Goal: Information Seeking & Learning: Check status

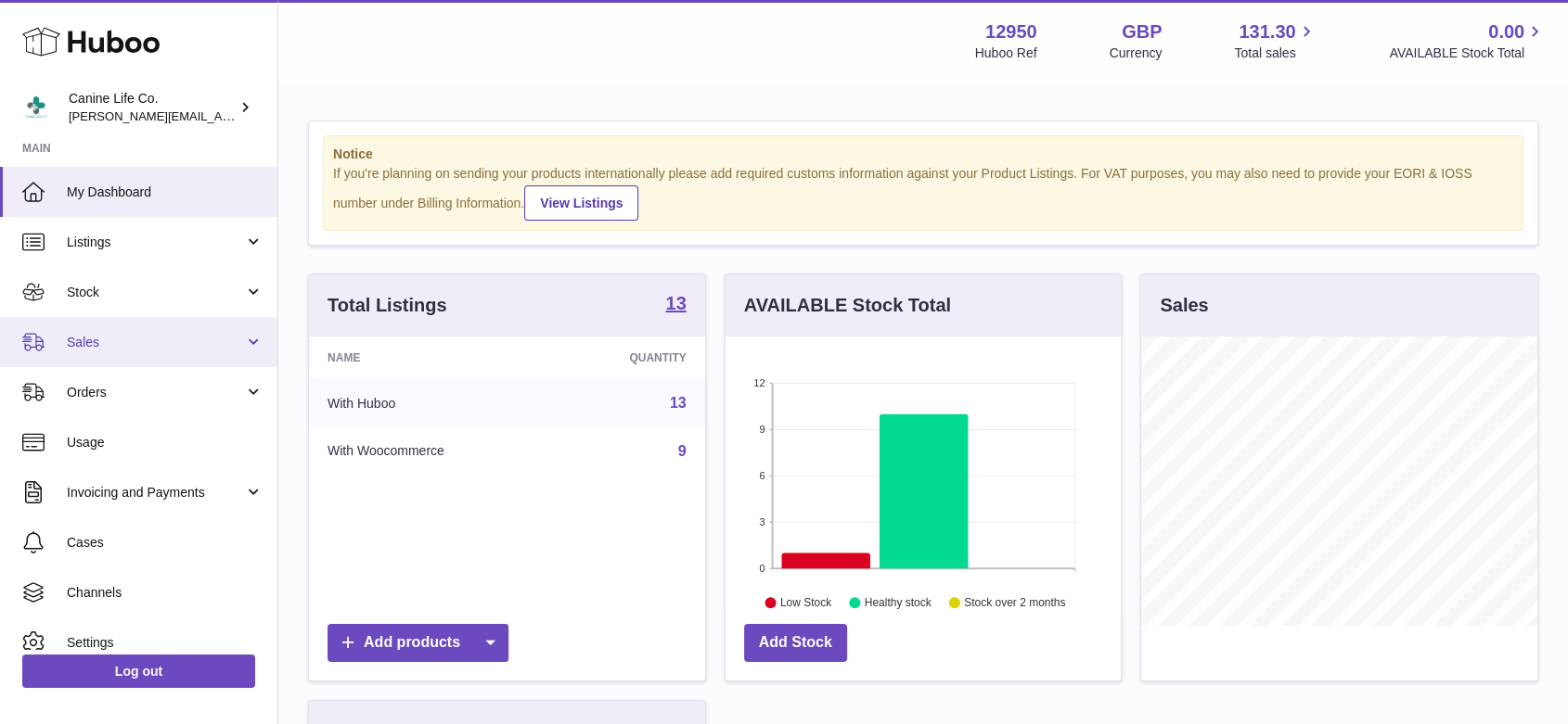
click at [149, 334] on span "Sales" at bounding box center [155, 343] width 178 height 17
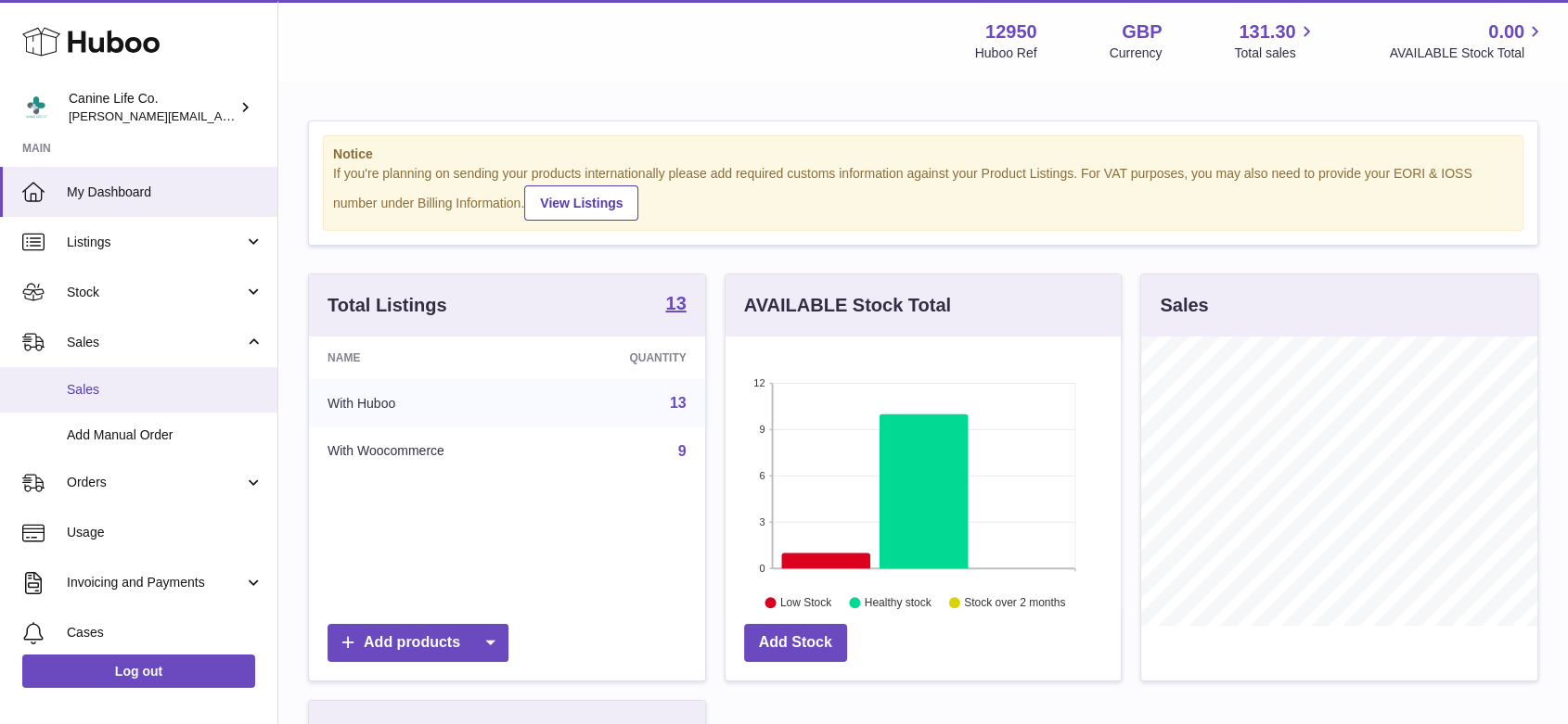
click at [137, 376] on link "Sales" at bounding box center [138, 389] width 277 height 45
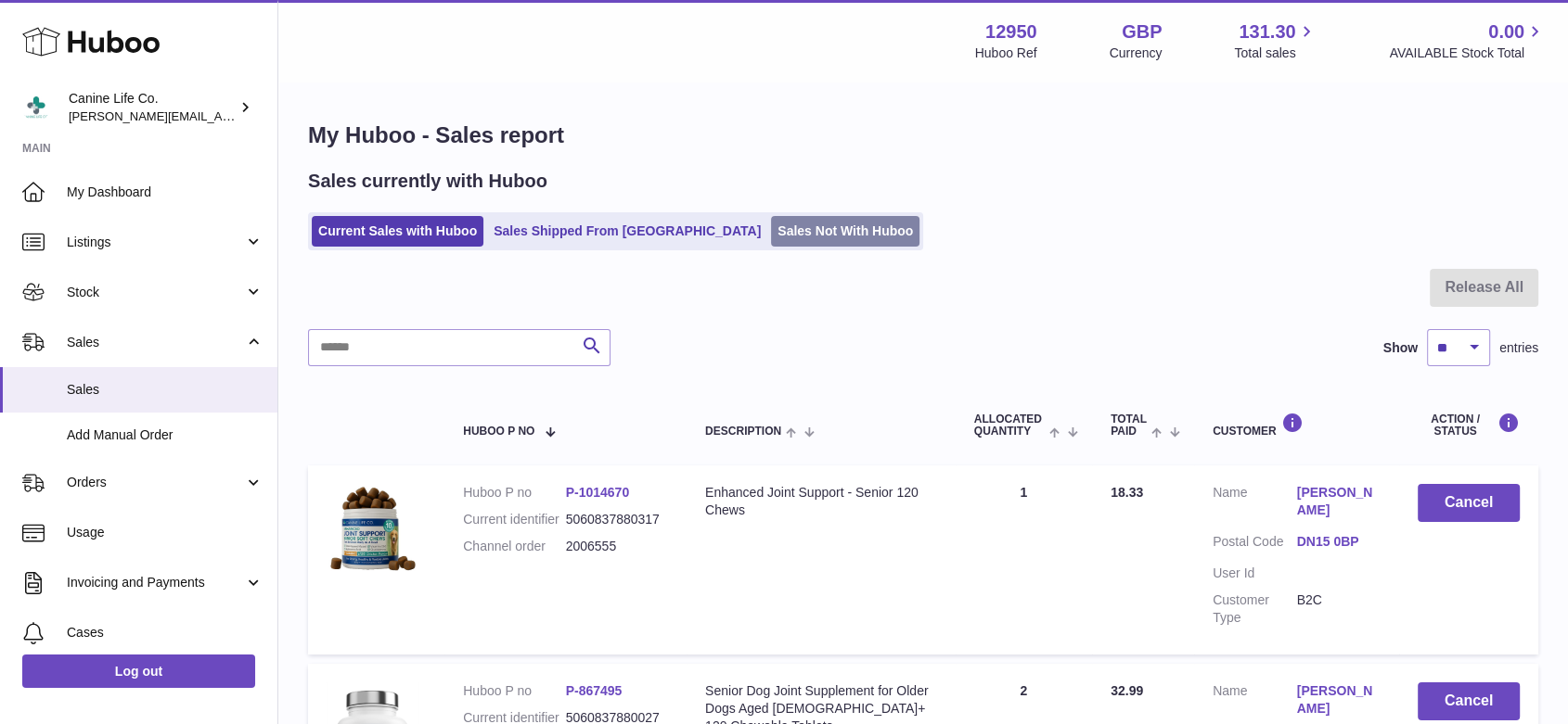
click at [779, 239] on link "Sales Not With Huboo" at bounding box center [845, 232] width 149 height 31
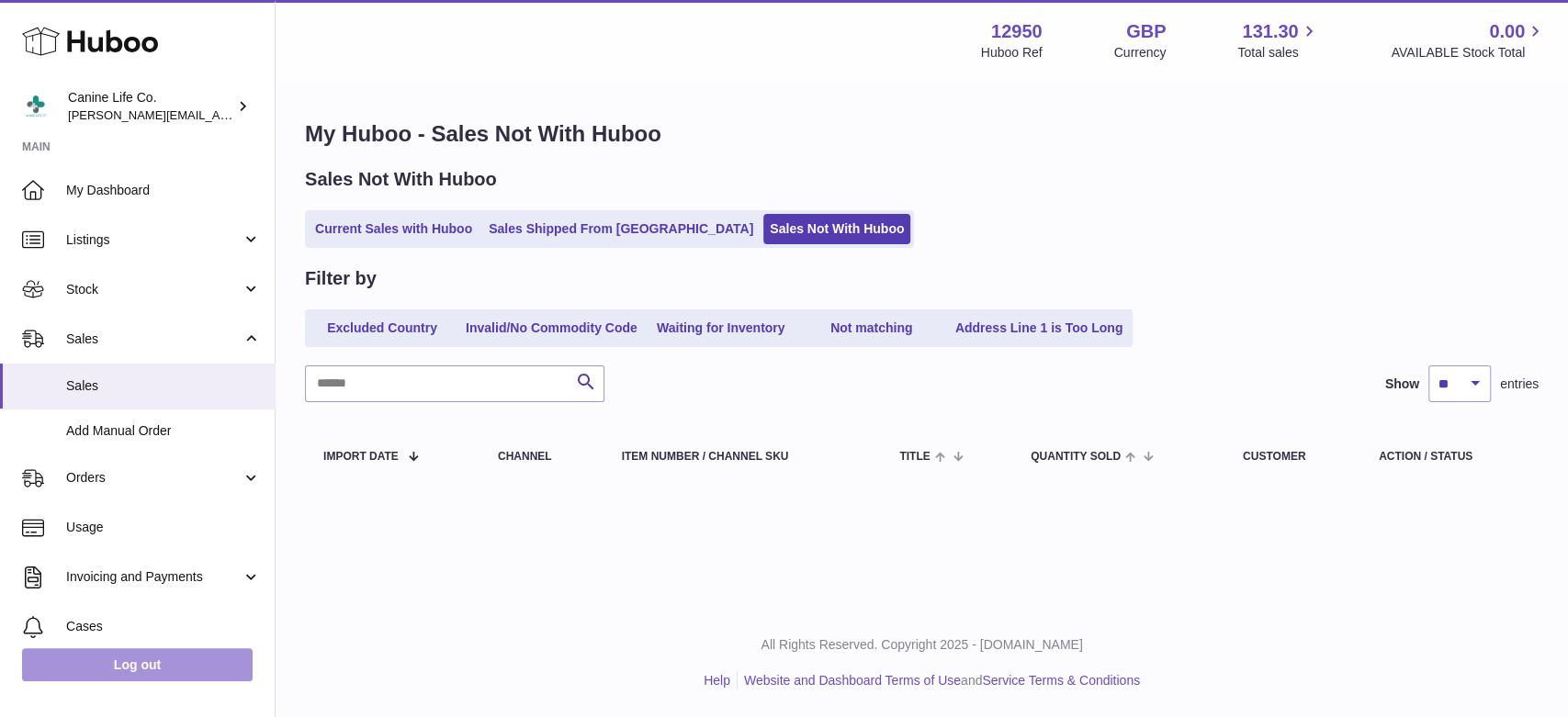
click at [173, 659] on link "Log out" at bounding box center [137, 664] width 230 height 33
